Goal: Find specific page/section: Find specific page/section

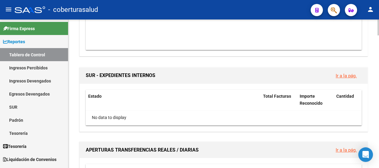
scroll to position [638, 0]
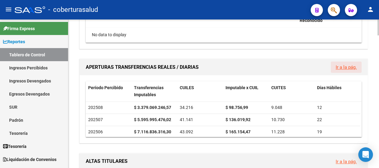
click at [345, 67] on link "Ir a la pág." at bounding box center [346, 67] width 21 height 5
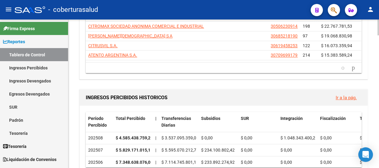
scroll to position [333, 0]
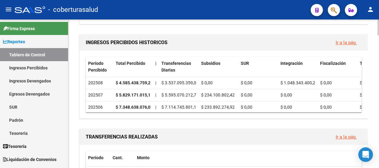
click at [346, 40] on link "Ir a la pág." at bounding box center [346, 42] width 21 height 5
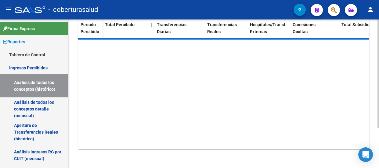
scroll to position [82, 0]
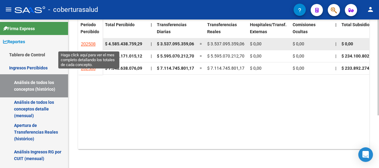
click at [92, 42] on span "202508" at bounding box center [88, 44] width 15 height 5
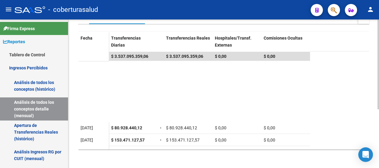
scroll to position [70, 0]
